Goal: Task Accomplishment & Management: Complete application form

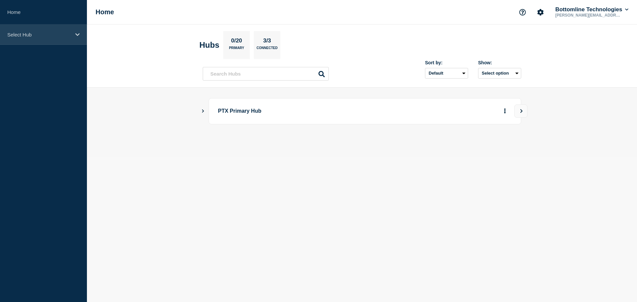
click at [22, 32] on p "Select Hub" at bounding box center [39, 35] width 64 height 6
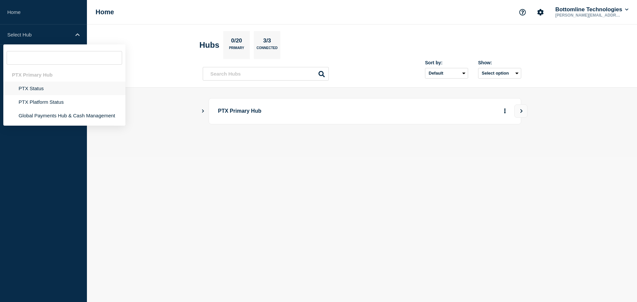
click at [25, 87] on li "PTX Status" at bounding box center [64, 89] width 122 height 14
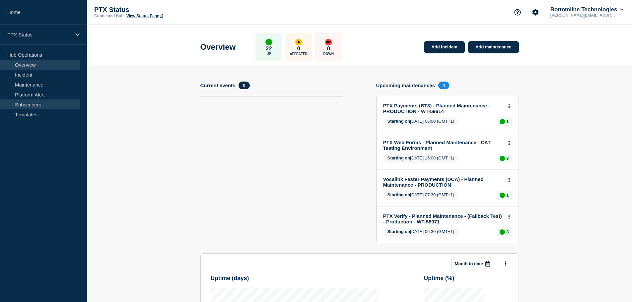
click at [41, 105] on link "Subscribers" at bounding box center [40, 105] width 80 height 10
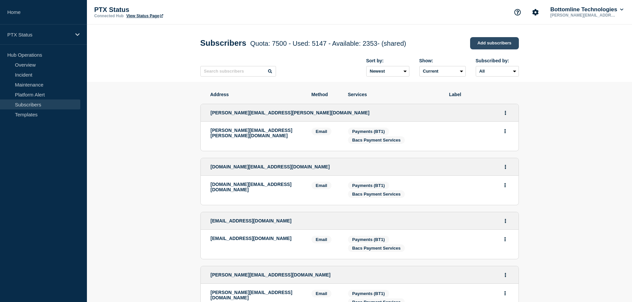
click at [474, 38] on link "Add subscribers" at bounding box center [494, 43] width 49 height 12
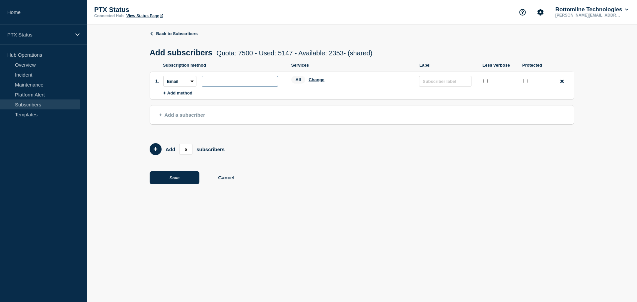
click at [239, 81] on input "subscription-address" at bounding box center [240, 81] width 76 height 11
paste input "[EMAIL_ADDRESS][DOMAIN_NAME]"
type input "[EMAIL_ADDRESS][DOMAIN_NAME]"
click at [317, 82] on button "Change" at bounding box center [317, 79] width 16 height 5
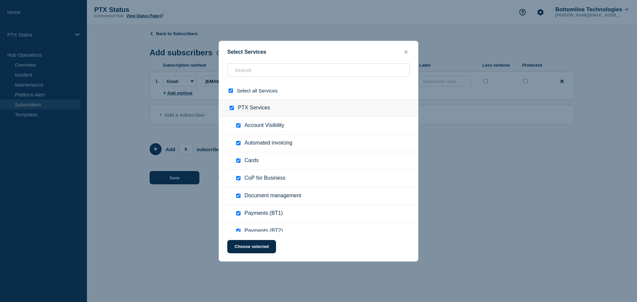
click at [232, 91] on input "select all checkbox" at bounding box center [231, 91] width 4 height 4
checkbox input "false"
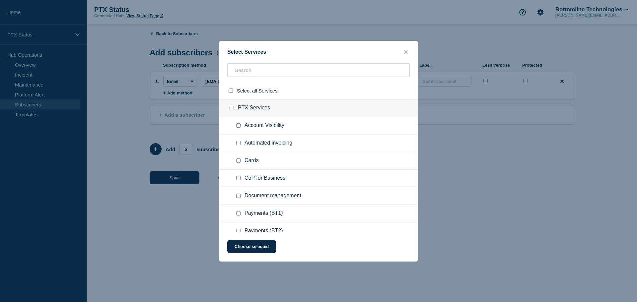
checkbox input "false"
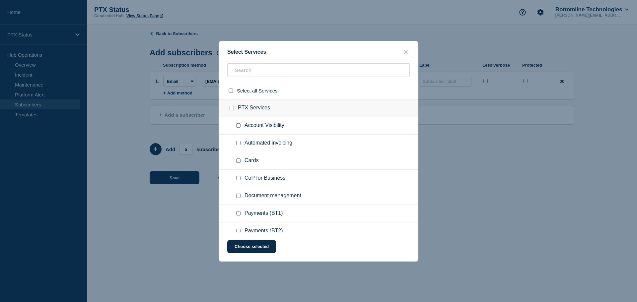
checkbox input "false"
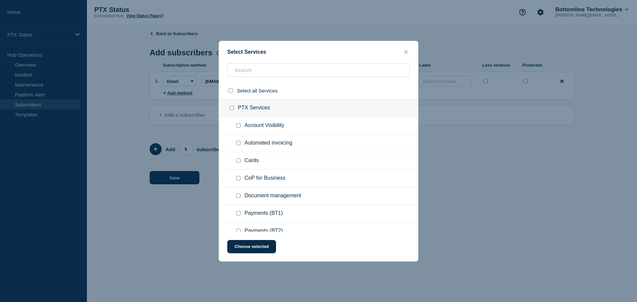
checkbox input "false"
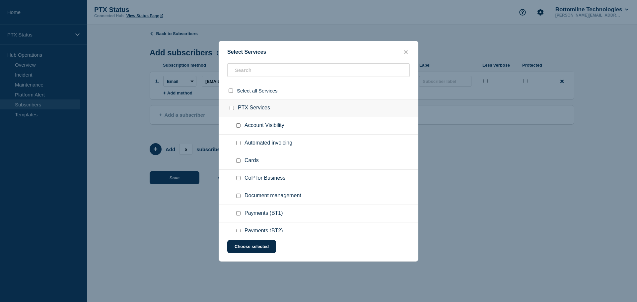
checkbox input "false"
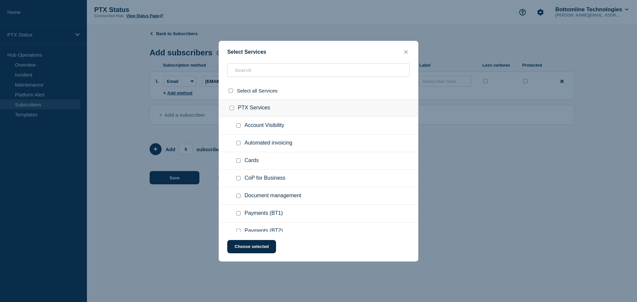
checkbox input "false"
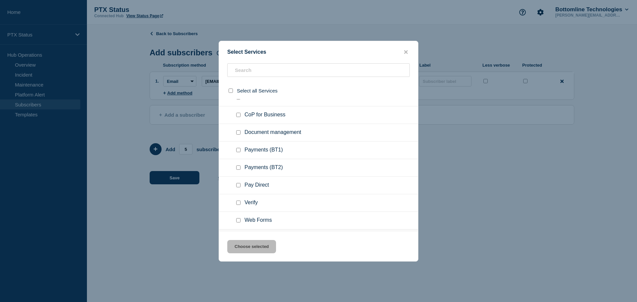
scroll to position [66, 0]
click at [237, 149] on input "Payments (BT1) checkbox" at bounding box center [238, 147] width 4 height 4
checkbox input "true"
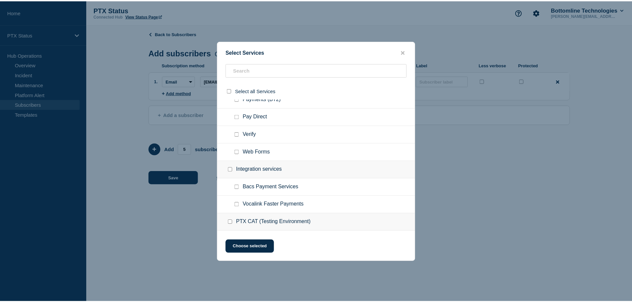
scroll to position [133, 0]
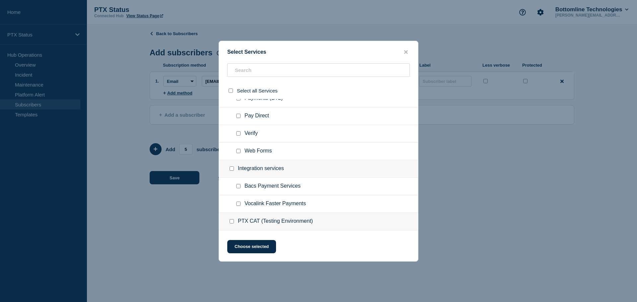
click at [240, 187] on input "Bacs Payment Services checkbox" at bounding box center [238, 186] width 4 height 4
checkbox input "true"
click at [246, 250] on button "Choose selected" at bounding box center [251, 246] width 49 height 13
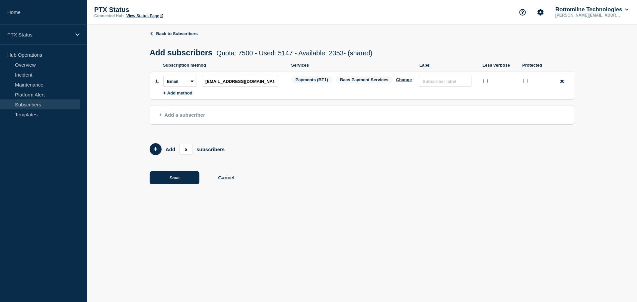
click at [526, 83] on input "protected checkbox" at bounding box center [525, 81] width 4 height 4
checkbox input "true"
click at [176, 176] on button "Save" at bounding box center [175, 177] width 50 height 13
